Goal: Transaction & Acquisition: Obtain resource

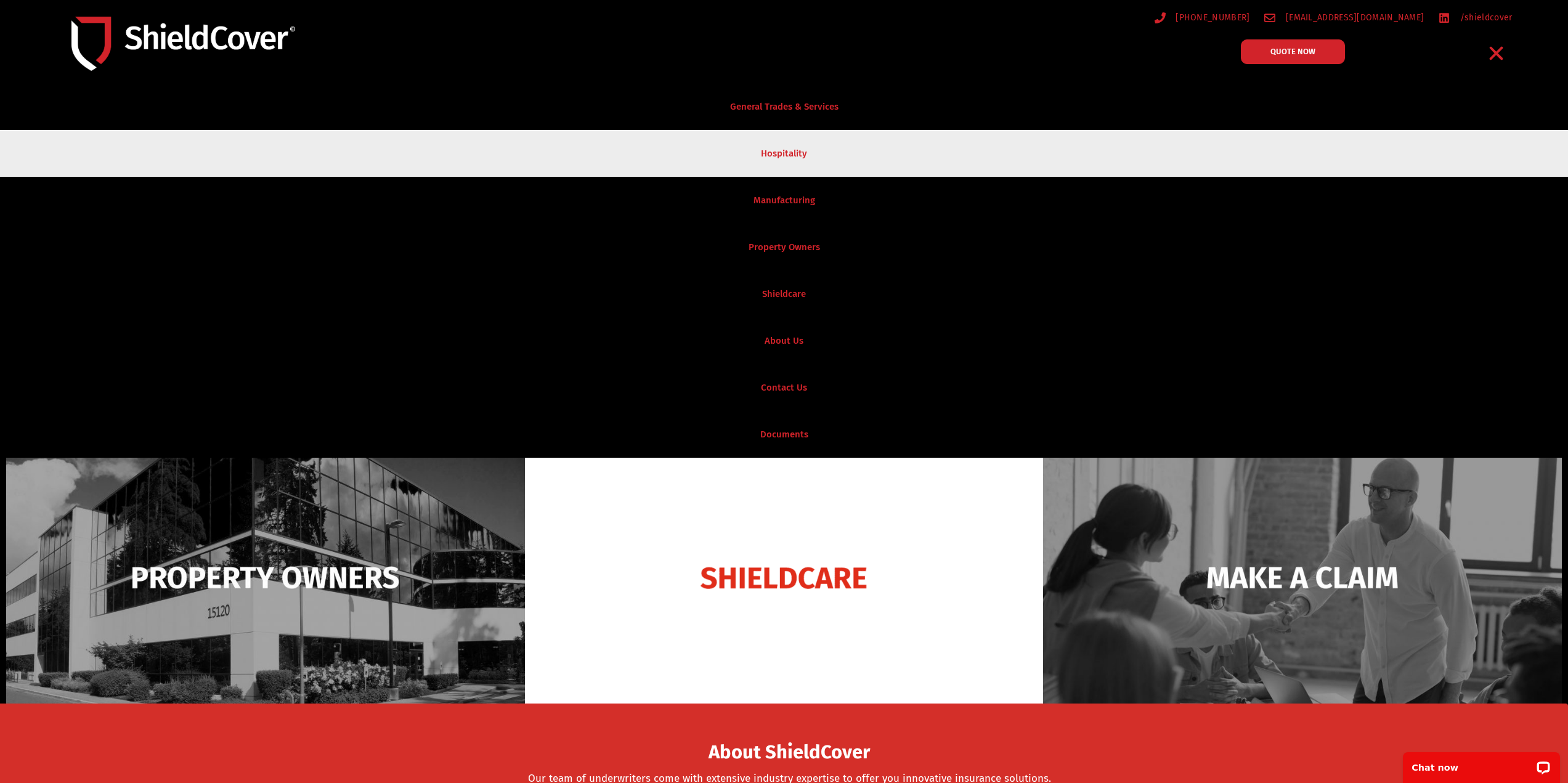
click at [768, 157] on link "Hospitality" at bounding box center [784, 154] width 1568 height 47
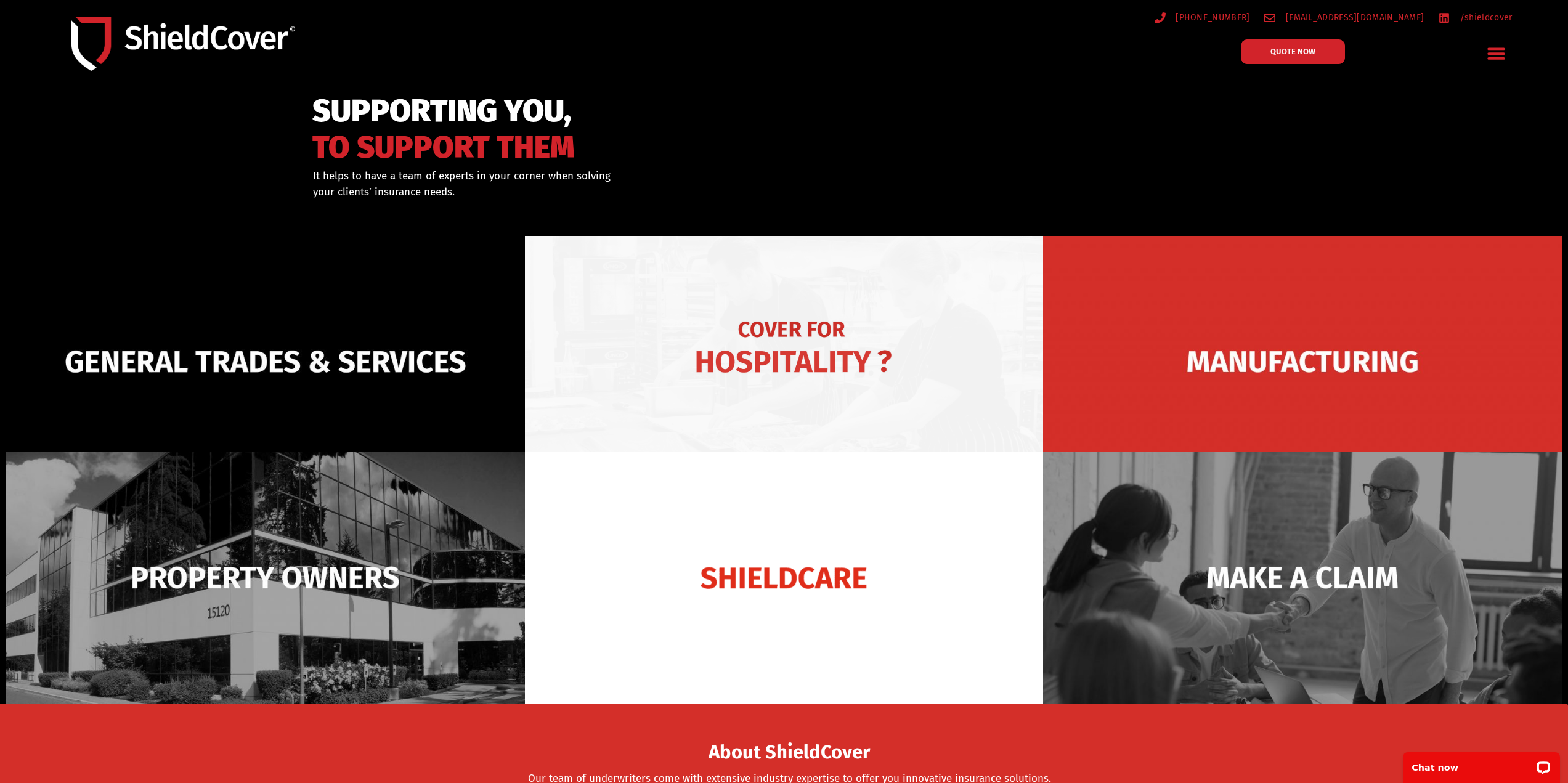
click at [779, 331] on img at bounding box center [785, 361] width 519 height 251
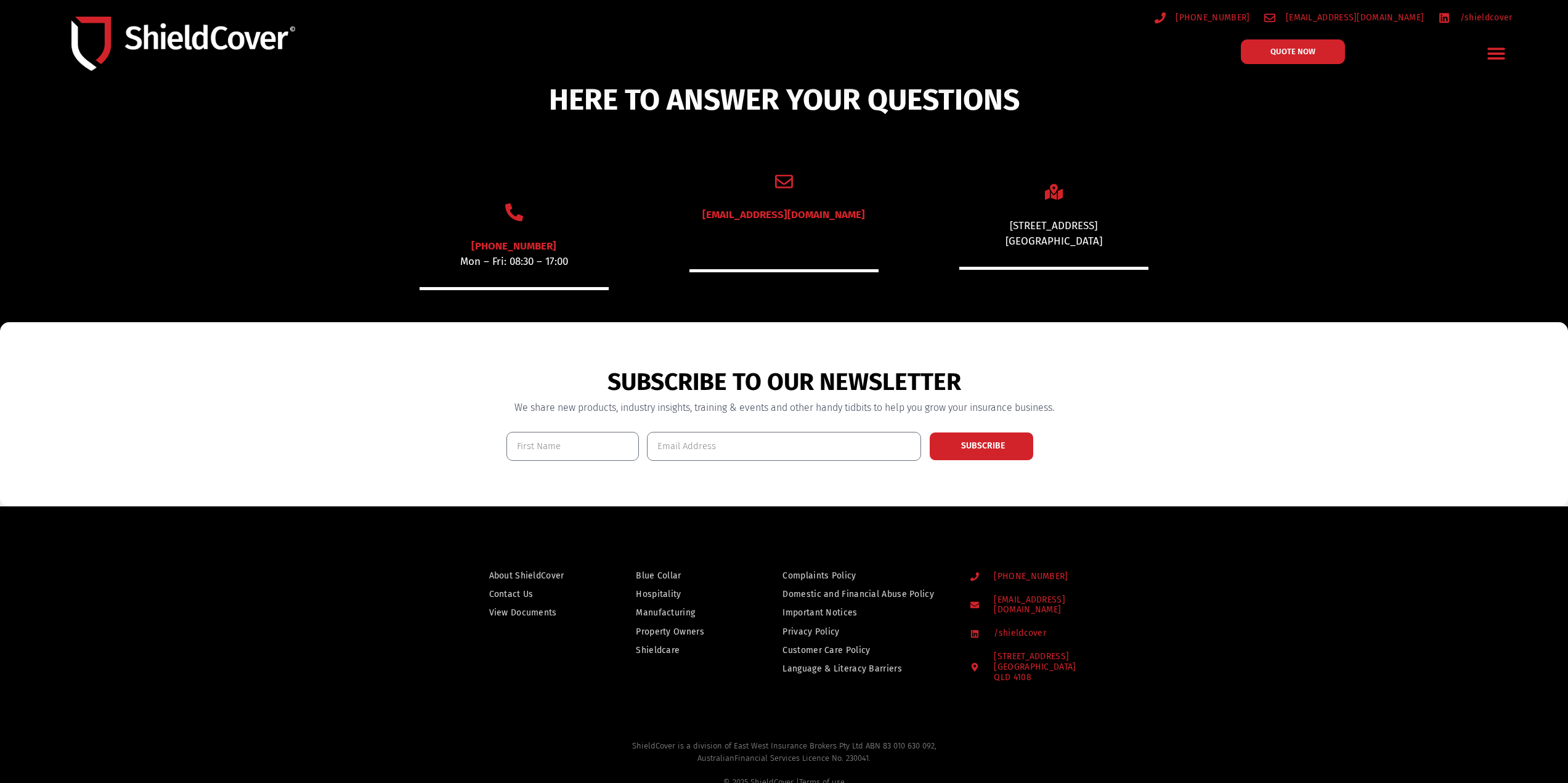
scroll to position [852, 0]
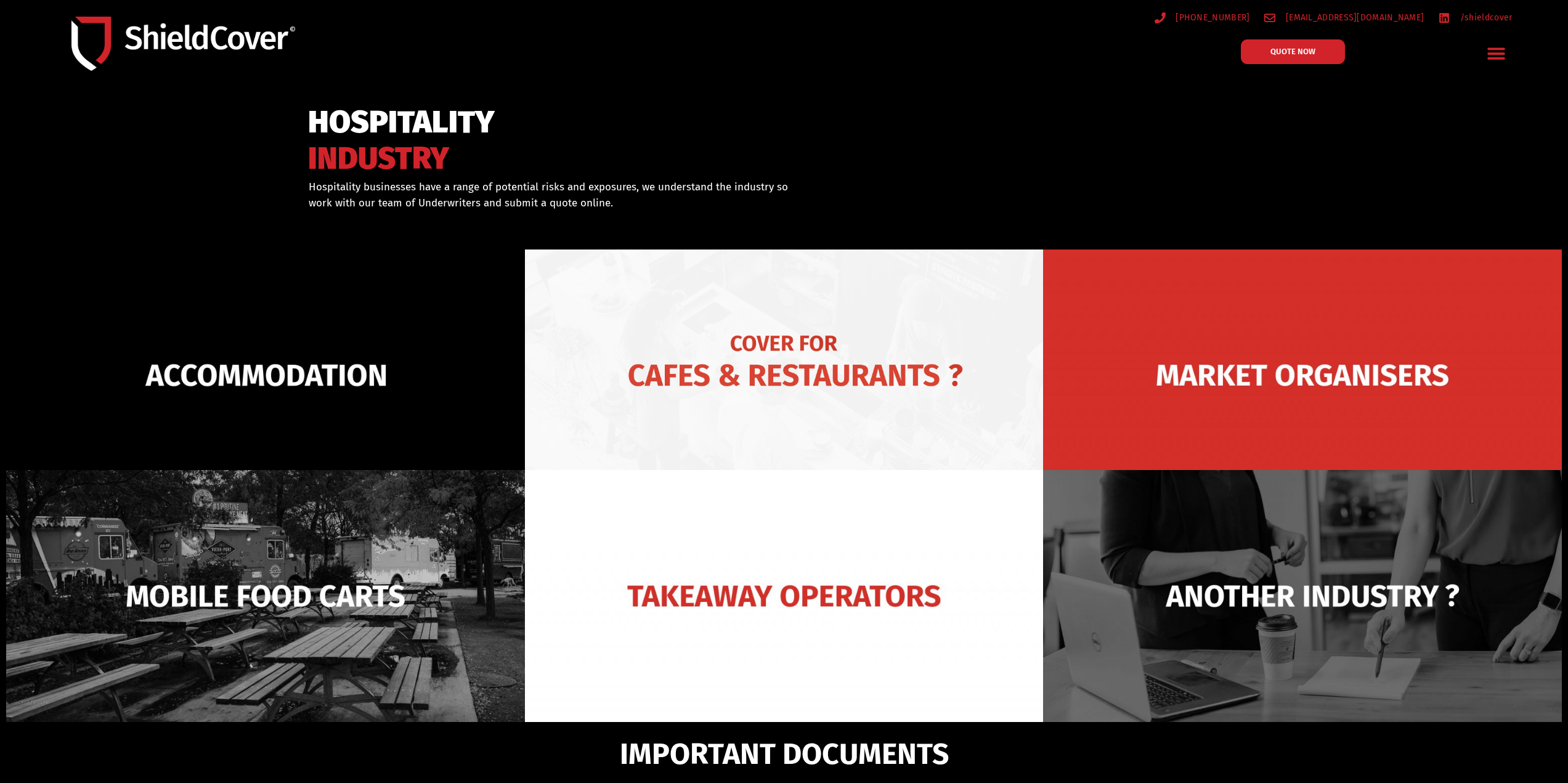
click at [690, 369] on img at bounding box center [785, 375] width 519 height 251
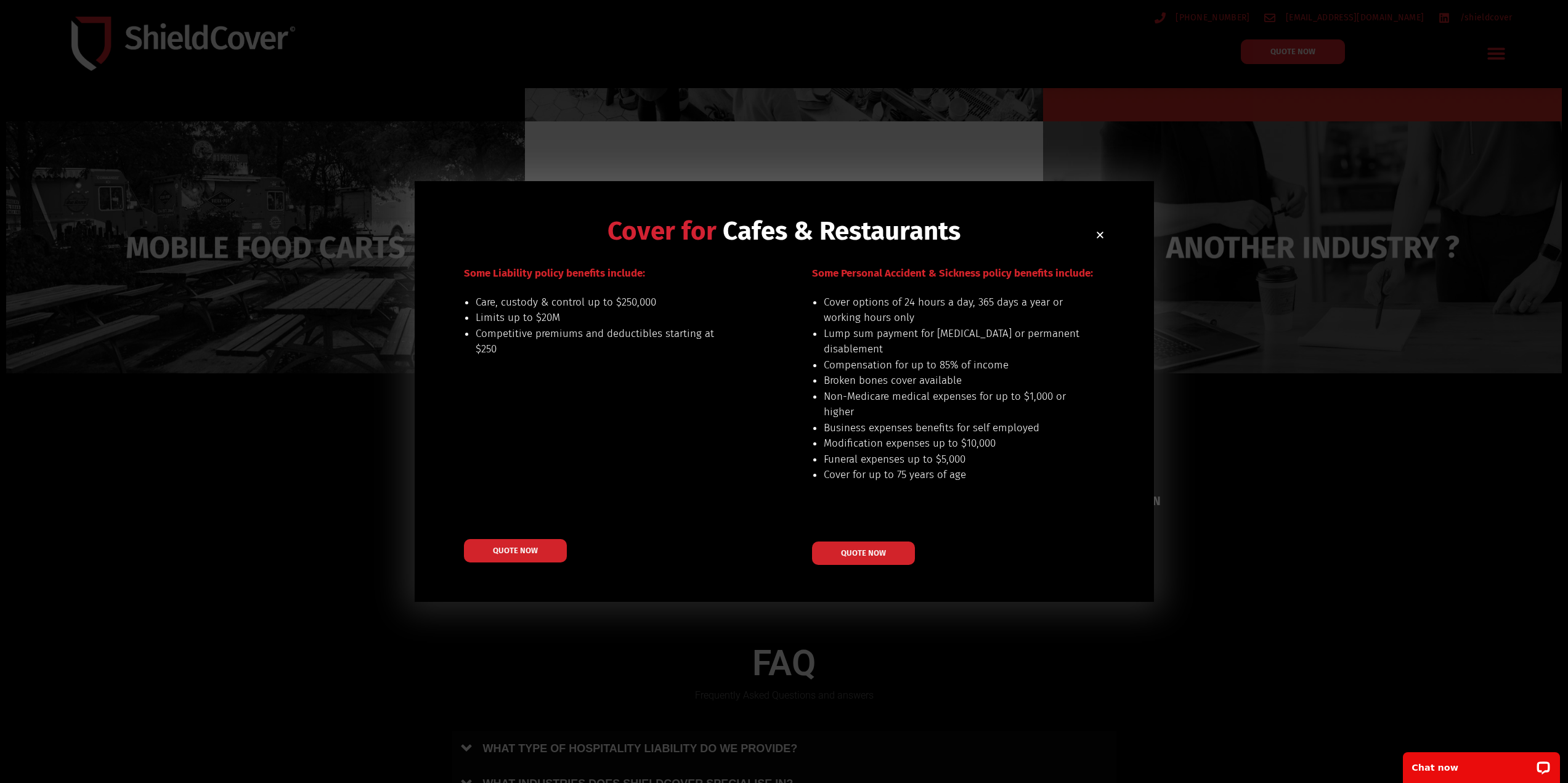
scroll to position [369, 0]
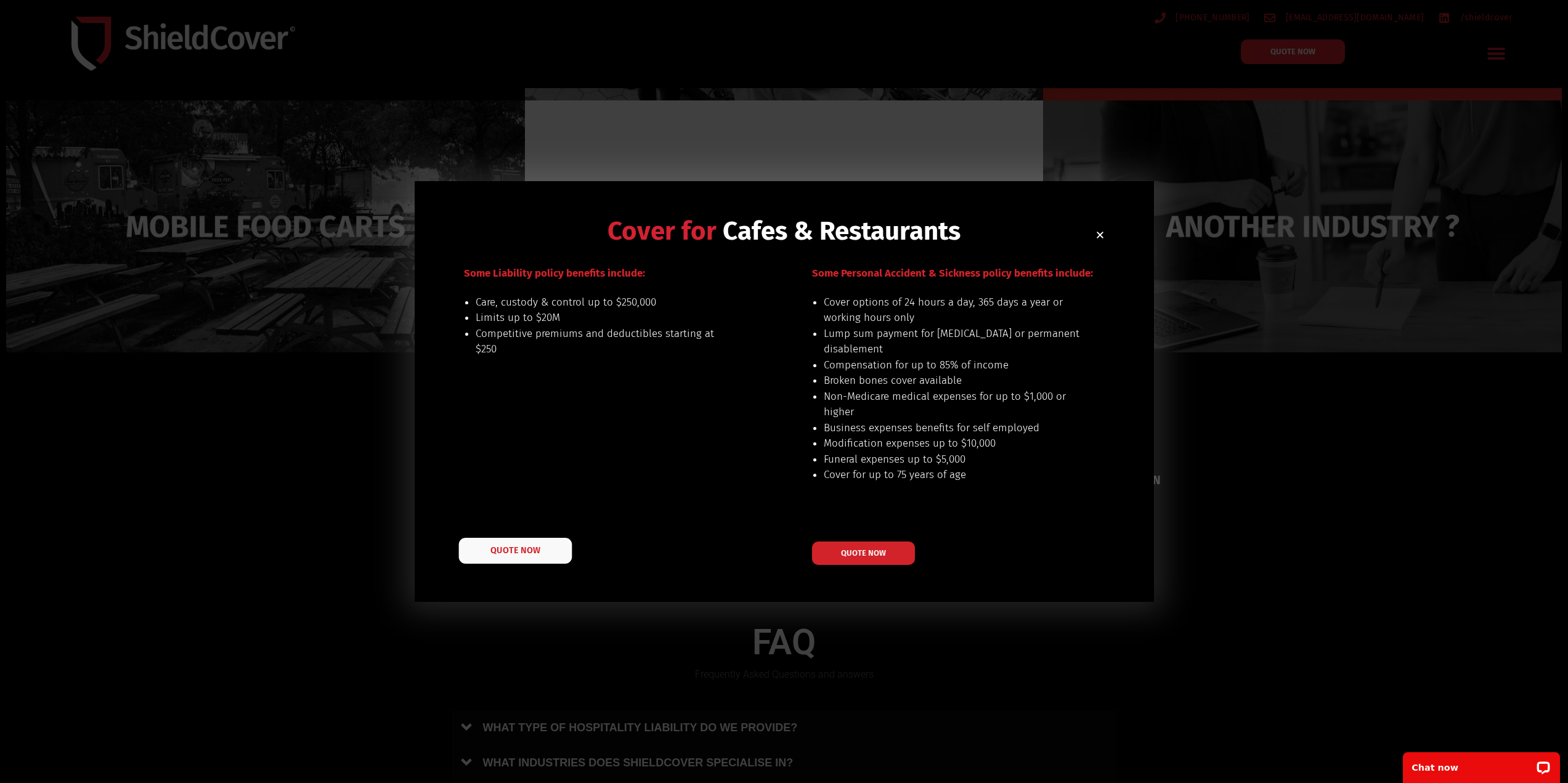
click at [470, 547] on link "QUOTE NOW" at bounding box center [515, 551] width 114 height 26
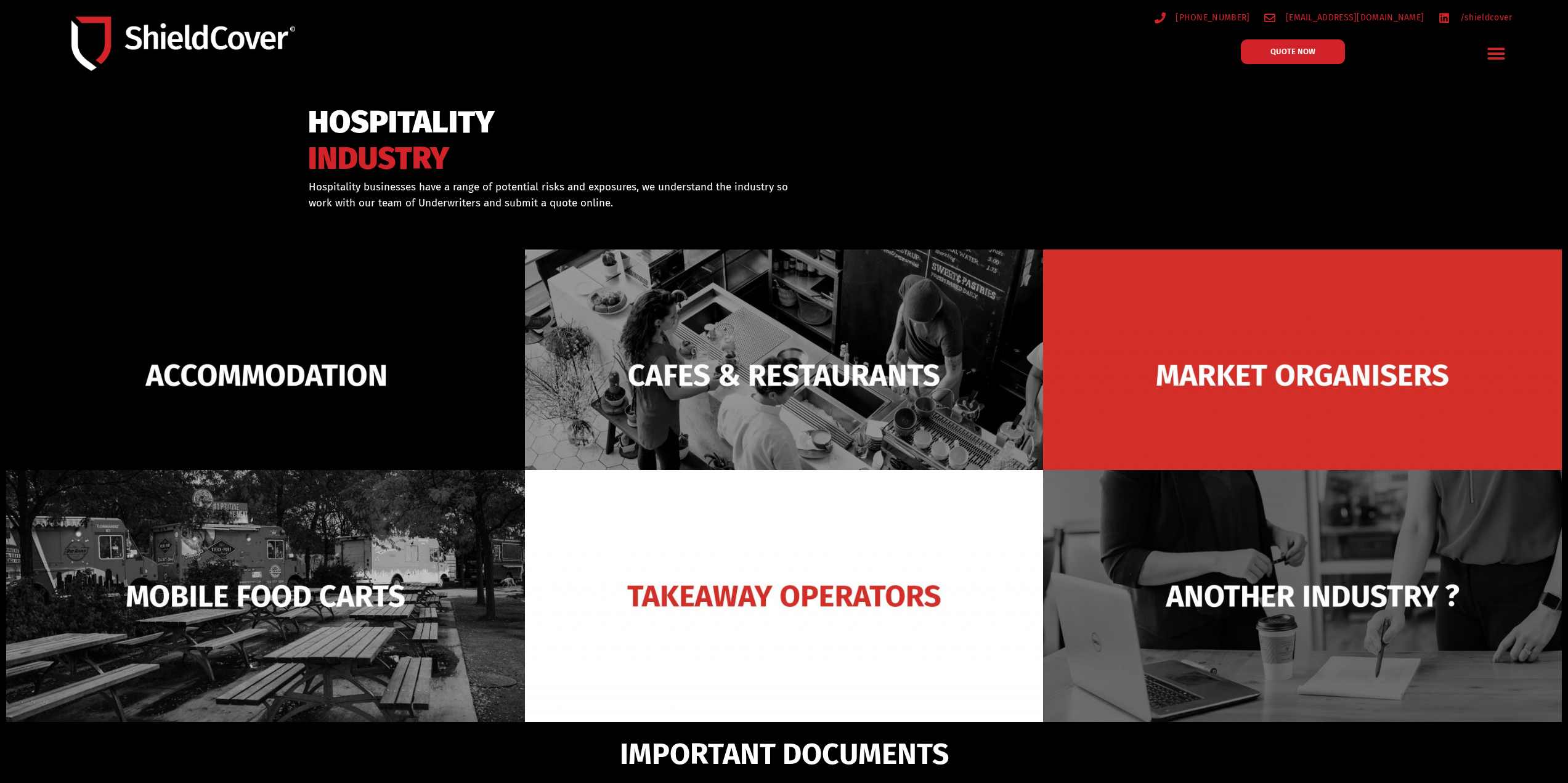
click at [1500, 50] on icon "Menu Toggle" at bounding box center [1497, 54] width 17 height 11
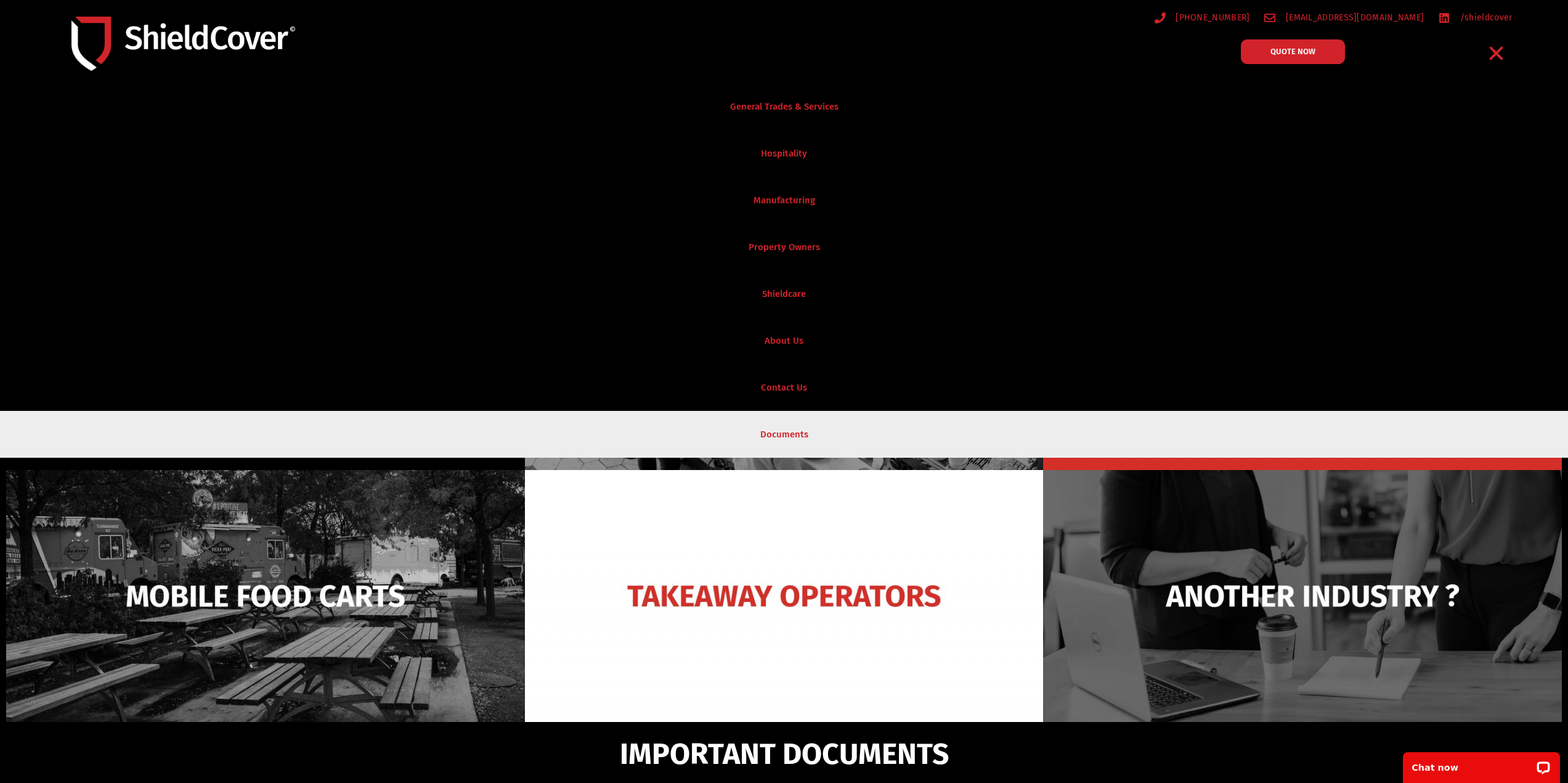
click at [775, 423] on link "Documents" at bounding box center [784, 434] width 1568 height 47
